Goal: Transaction & Acquisition: Purchase product/service

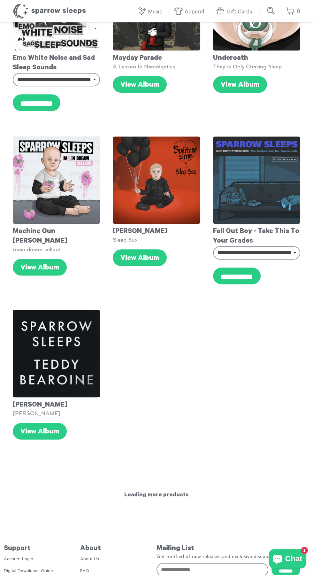
scroll to position [1979, 0]
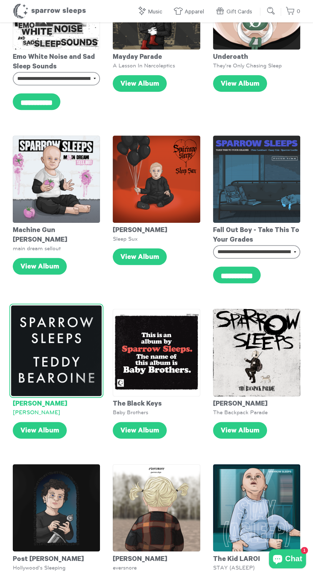
click at [39, 346] on img at bounding box center [56, 350] width 91 height 91
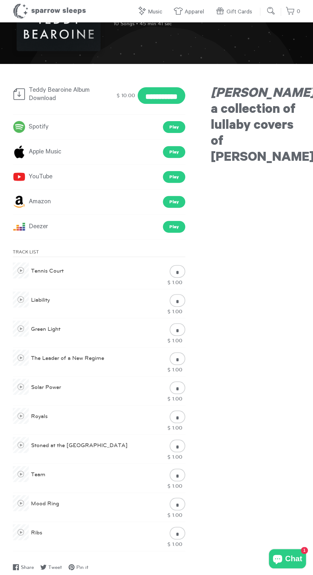
scroll to position [69, 0]
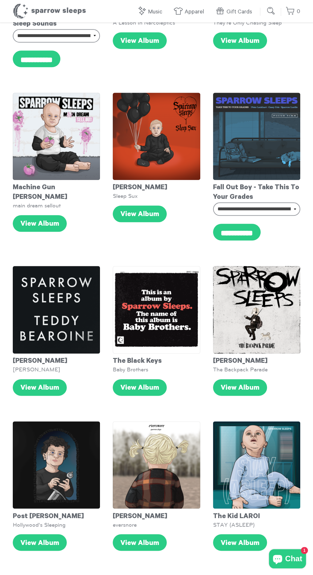
scroll to position [2023, 0]
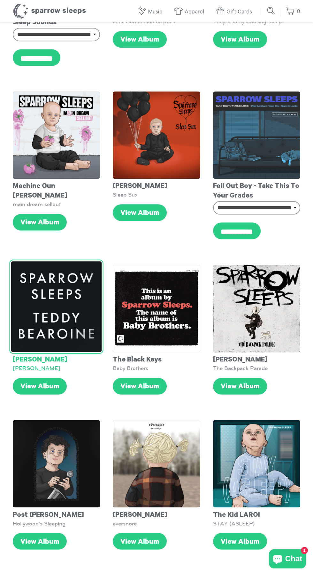
click at [36, 305] on img at bounding box center [56, 306] width 91 height 91
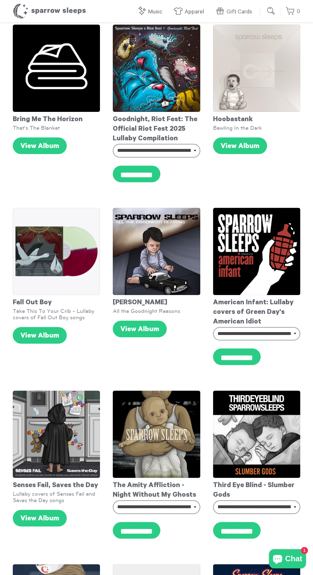
scroll to position [46, 0]
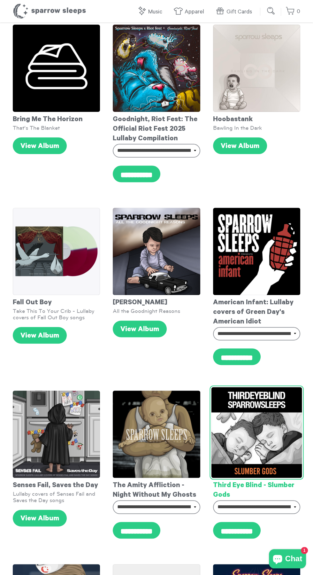
click at [255, 447] on img at bounding box center [256, 432] width 91 height 91
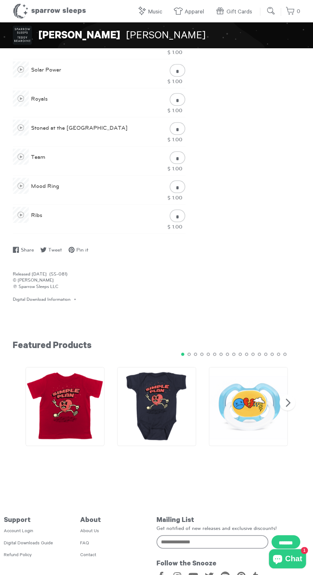
scroll to position [391, 0]
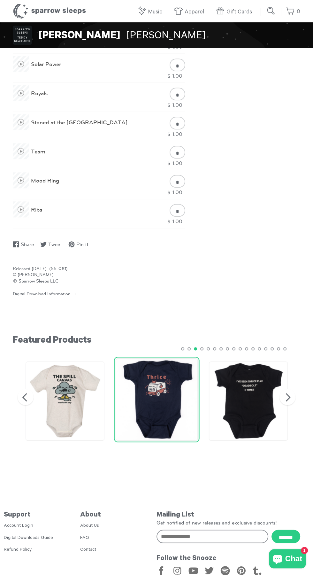
click at [148, 420] on img at bounding box center [157, 399] width 82 height 82
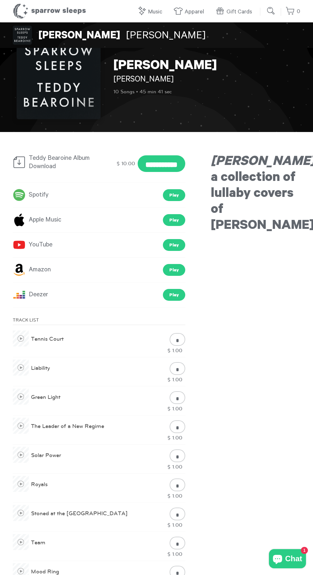
scroll to position [391, 0]
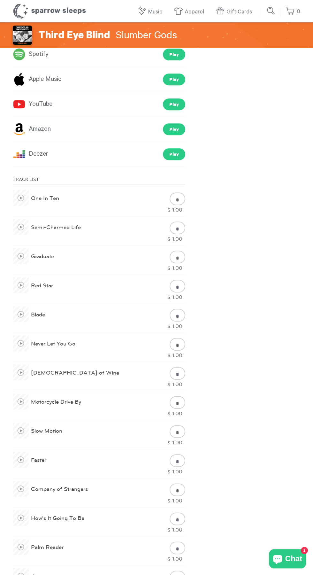
scroll to position [162, 0]
